Goal: Transaction & Acquisition: Purchase product/service

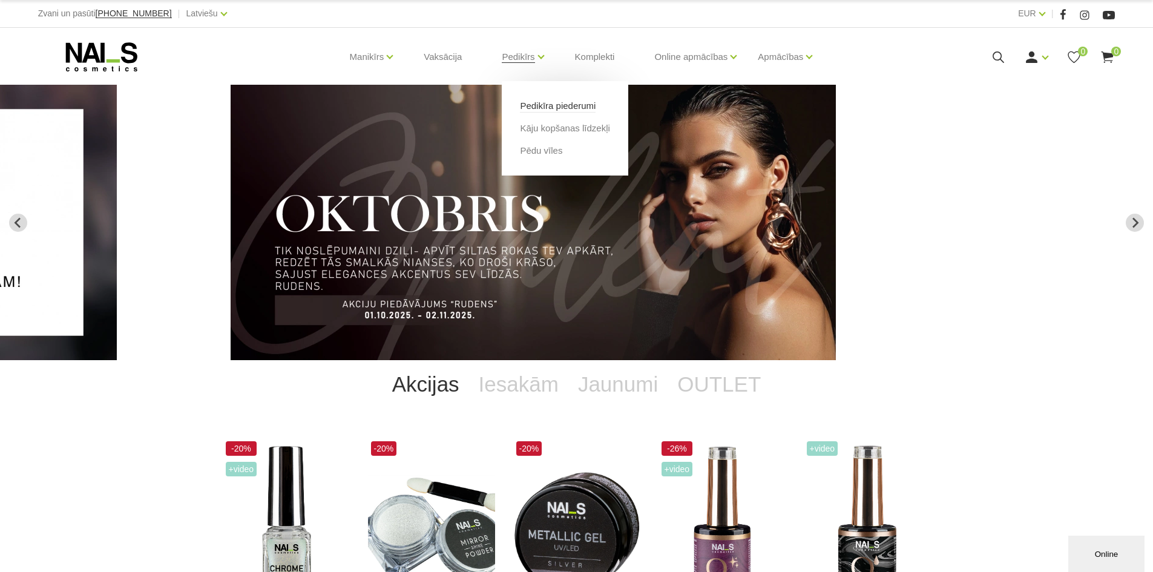
click at [561, 112] on link "Pedikīra piederumi" at bounding box center [558, 105] width 76 height 13
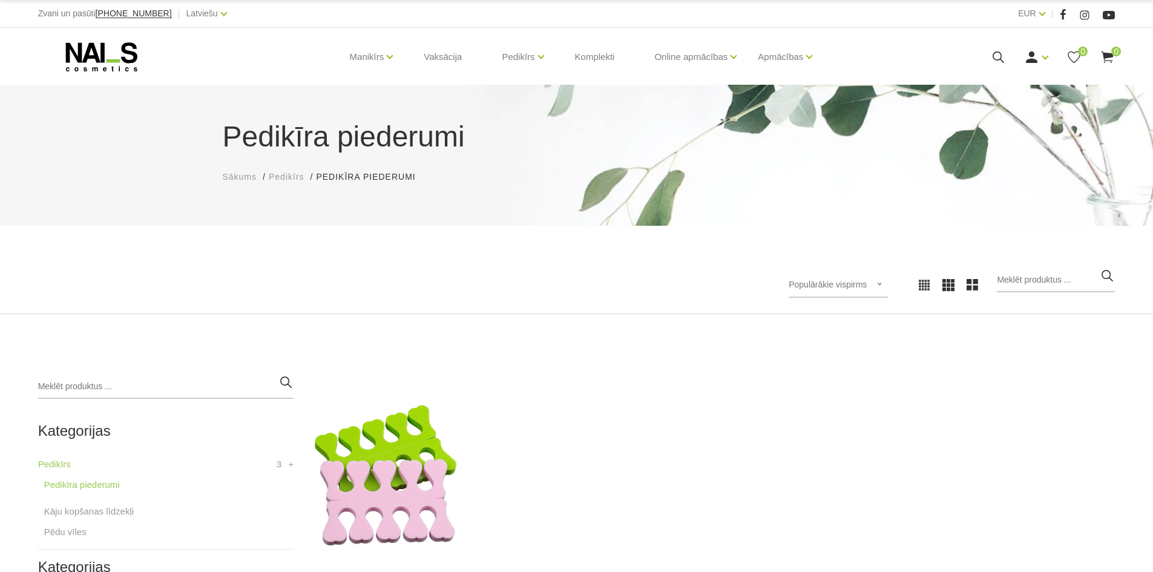
click at [993, 60] on icon at bounding box center [998, 57] width 15 height 15
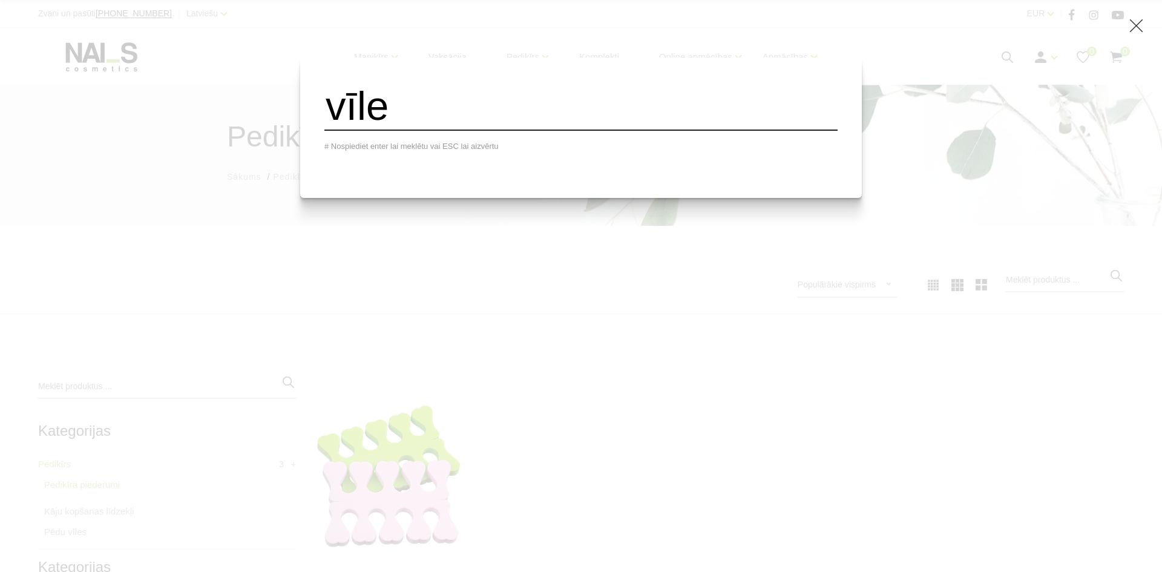
type input "vīle"
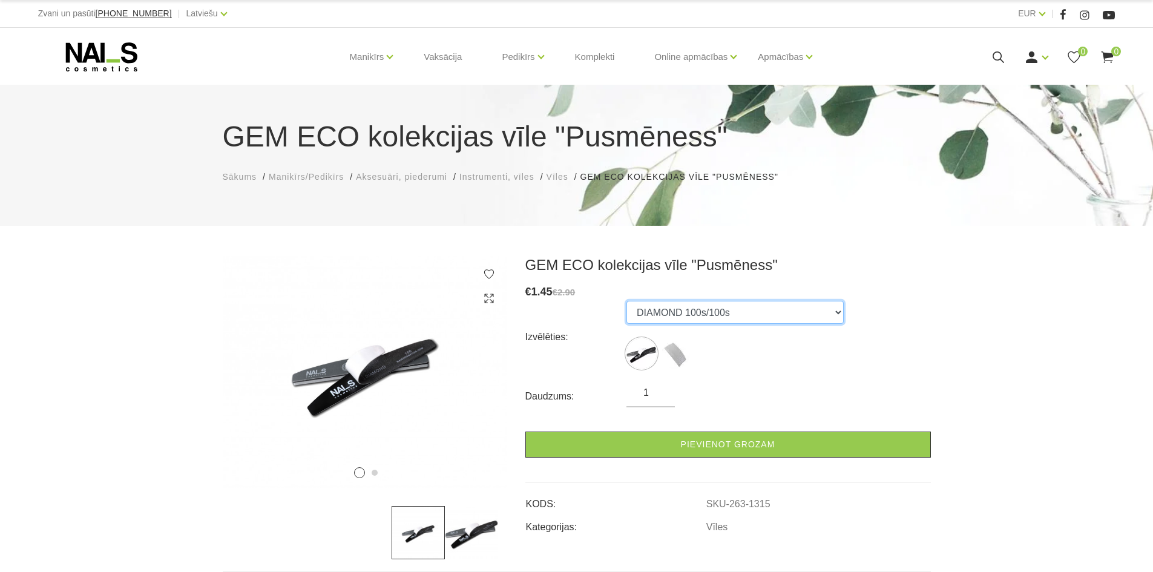
click at [725, 304] on select "DIAMOND 100s/100s Strip Sponge TOPAZ 240 - 10 replacements" at bounding box center [734, 312] width 217 height 23
click at [474, 379] on icon at bounding box center [471, 384] width 36 height 36
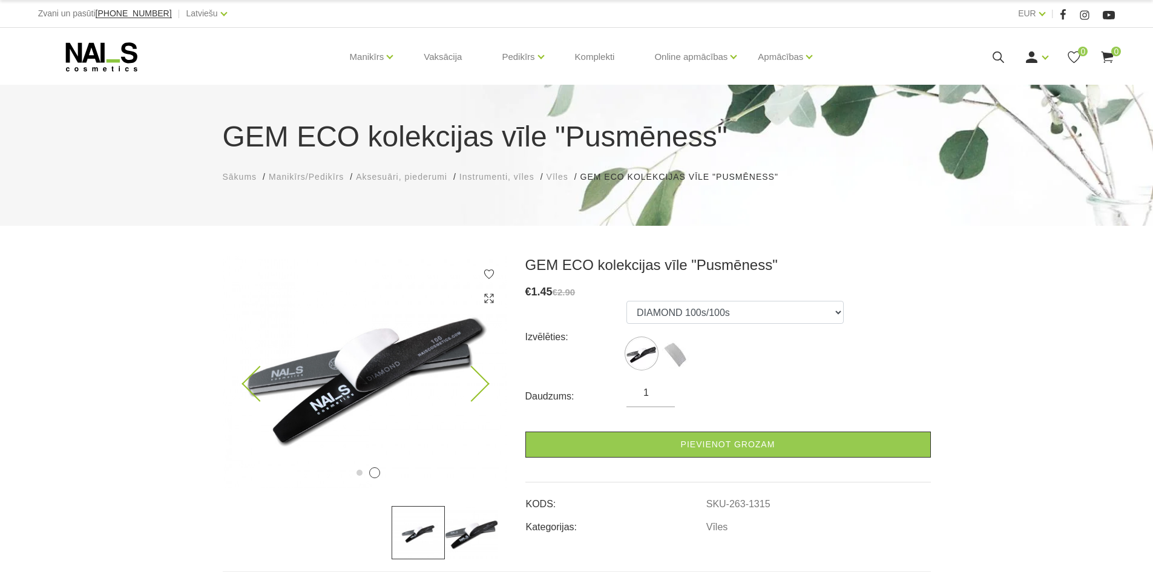
click at [474, 379] on icon at bounding box center [471, 384] width 36 height 36
click at [238, 371] on img at bounding box center [365, 372] width 284 height 232
click at [249, 376] on icon at bounding box center [260, 384] width 36 height 36
